Goal: Navigation & Orientation: Find specific page/section

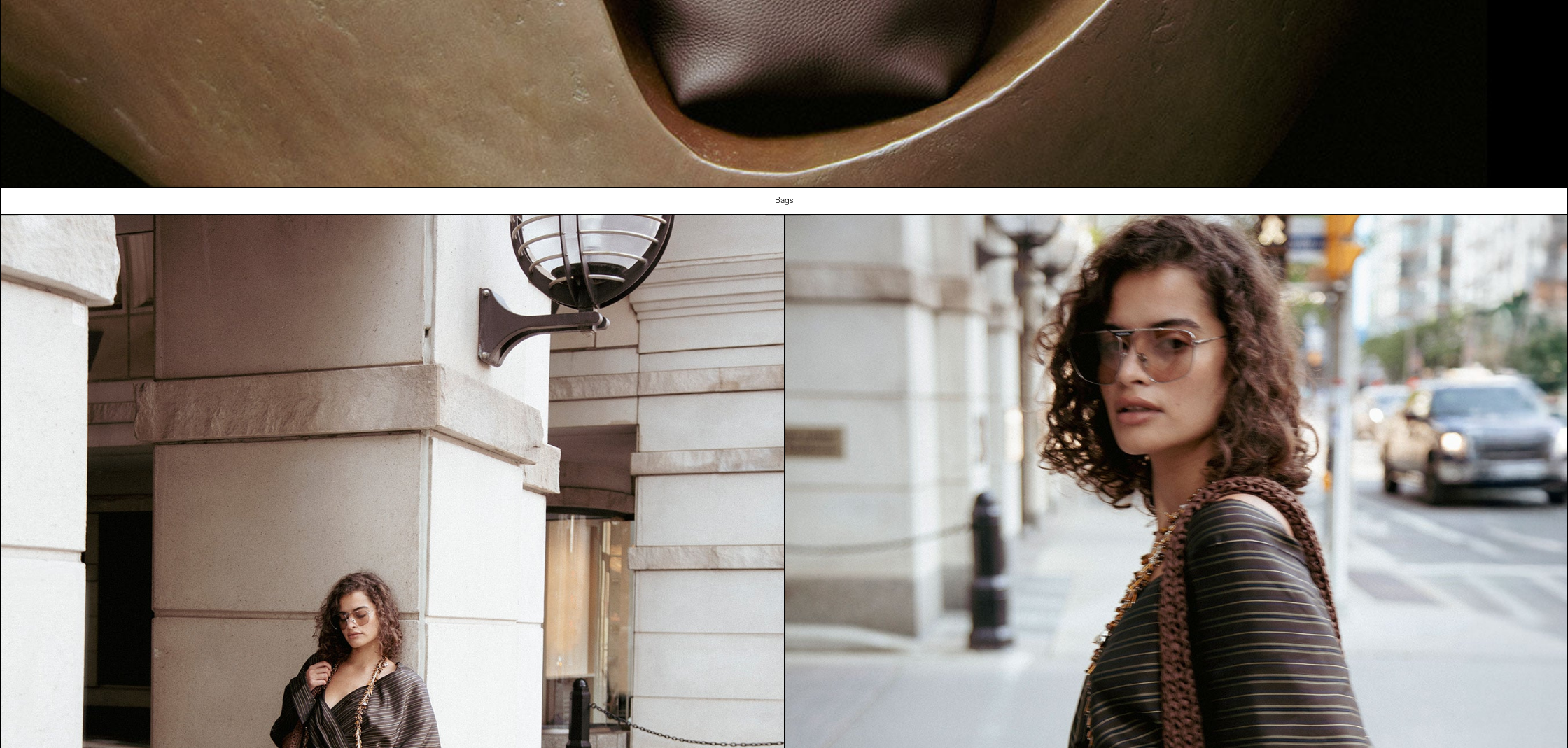
scroll to position [1397, 0]
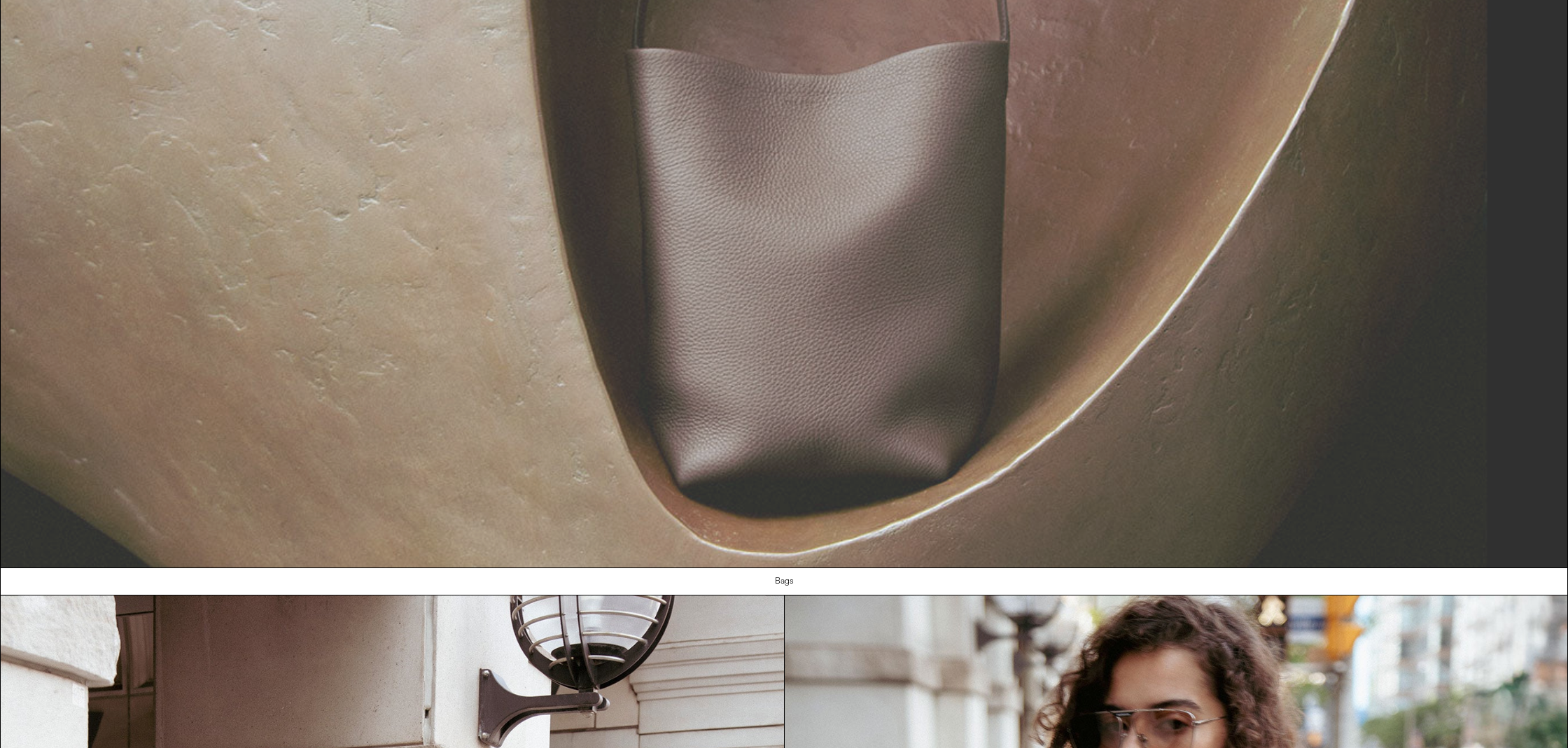
click at [608, 397] on img at bounding box center [784, 118] width 1567 height 899
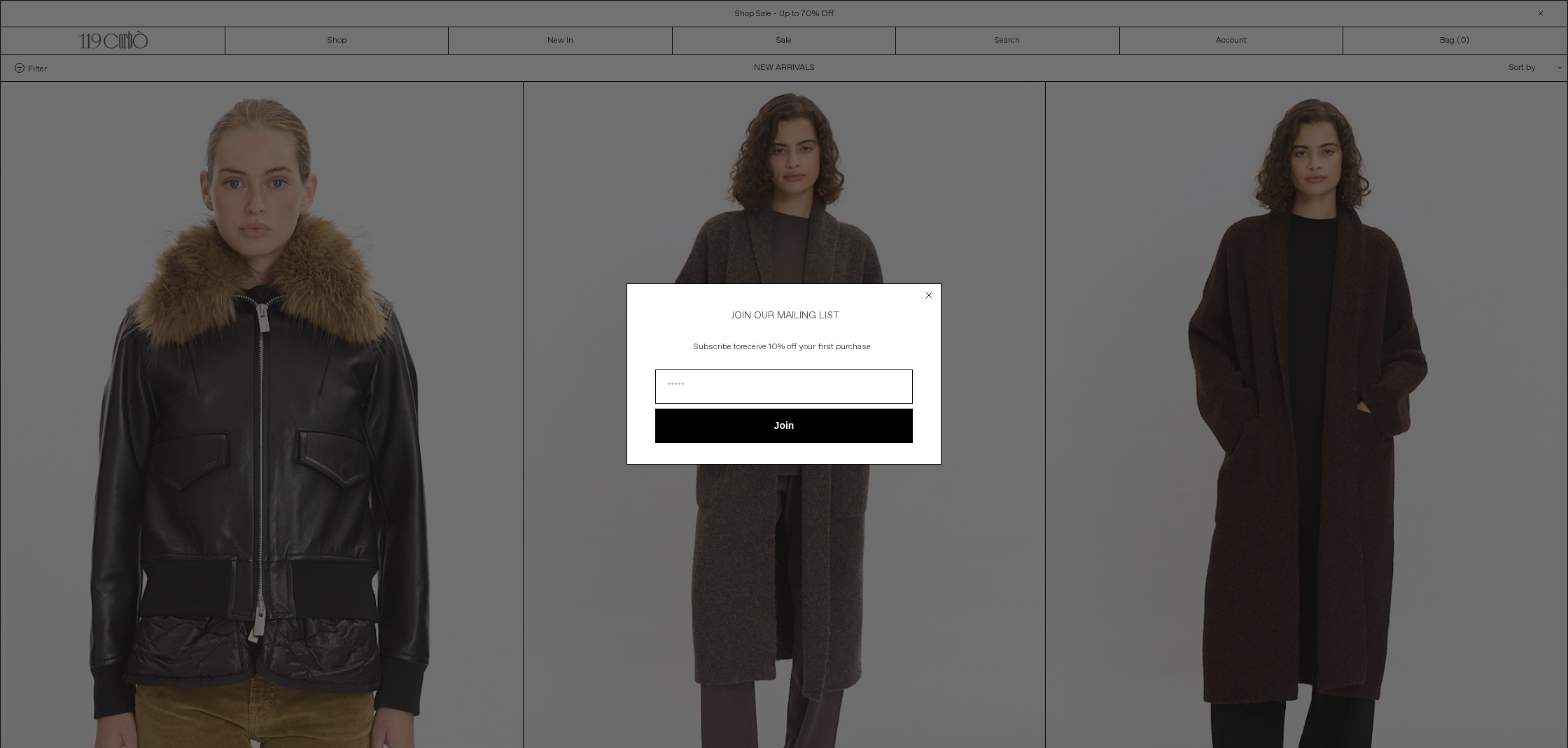
click at [927, 290] on circle "Close dialog" at bounding box center [929, 295] width 14 height 14
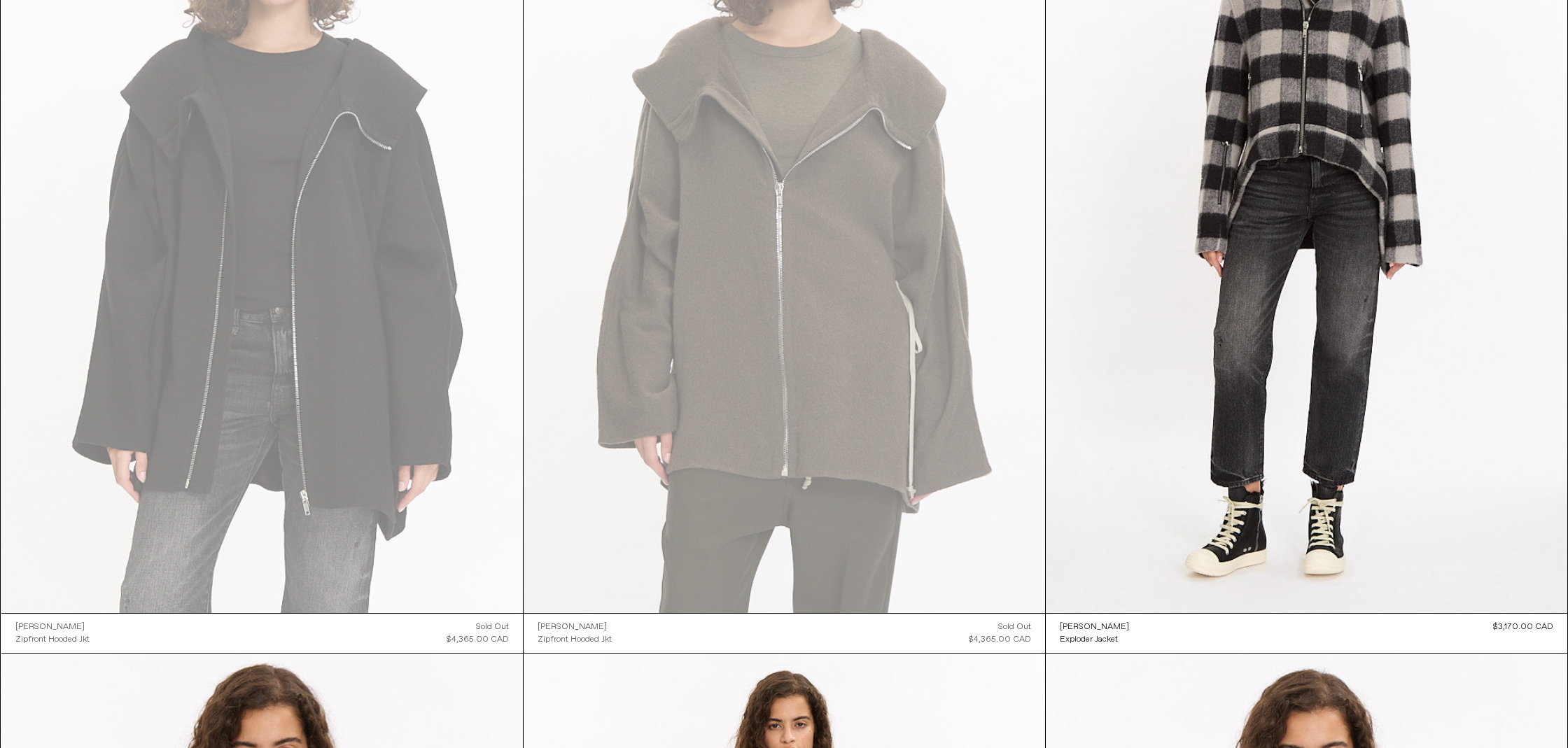
scroll to position [6036, 0]
